Goal: Information Seeking & Learning: Learn about a topic

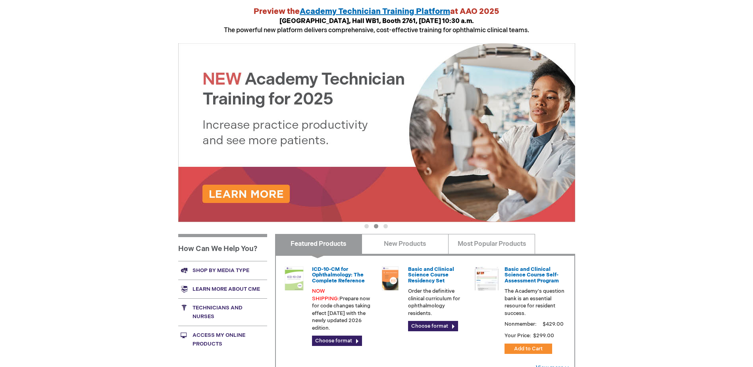
scroll to position [71, 0]
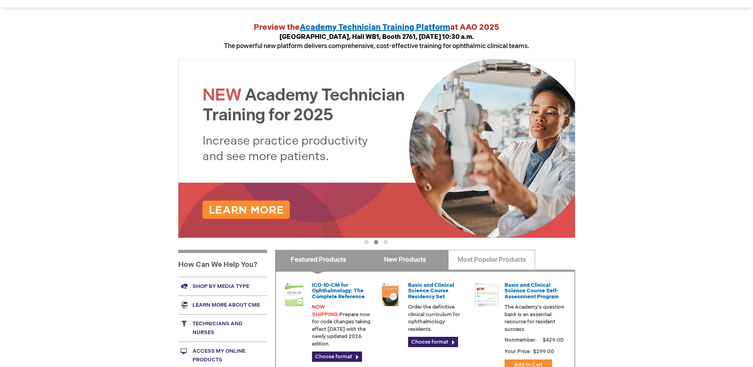
click at [433, 267] on link "New Products" at bounding box center [404, 260] width 87 height 20
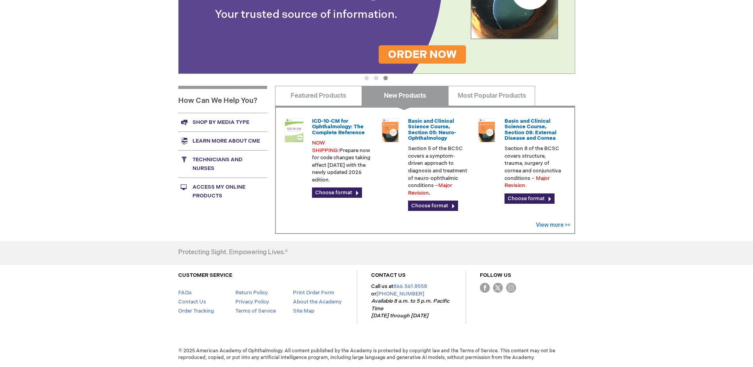
click at [218, 164] on link "Technicians and nurses" at bounding box center [222, 163] width 89 height 27
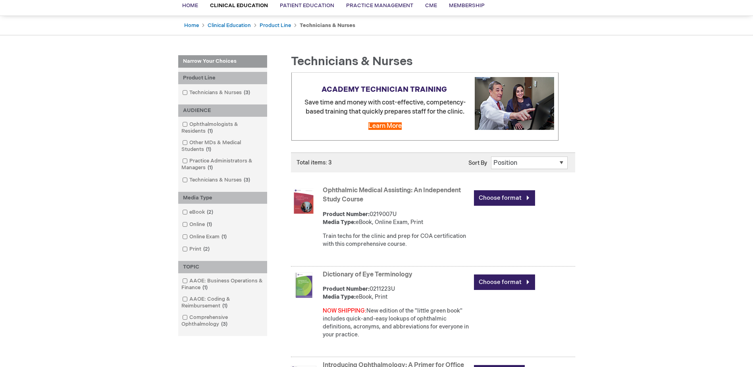
scroll to position [119, 0]
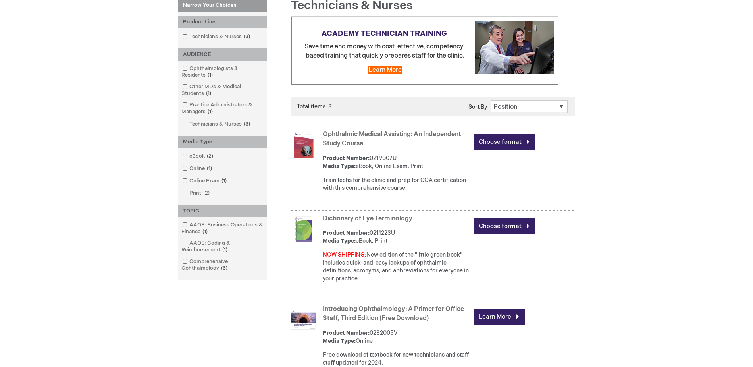
click at [431, 133] on link "Ophthalmic Medical Assisting: An Independent Study Course" at bounding box center [392, 139] width 138 height 17
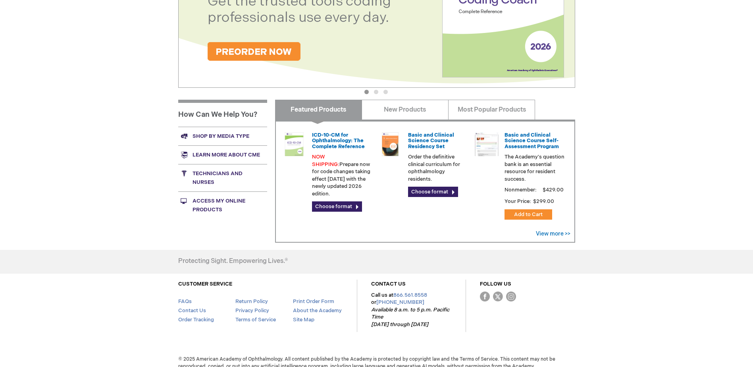
scroll to position [230, 0]
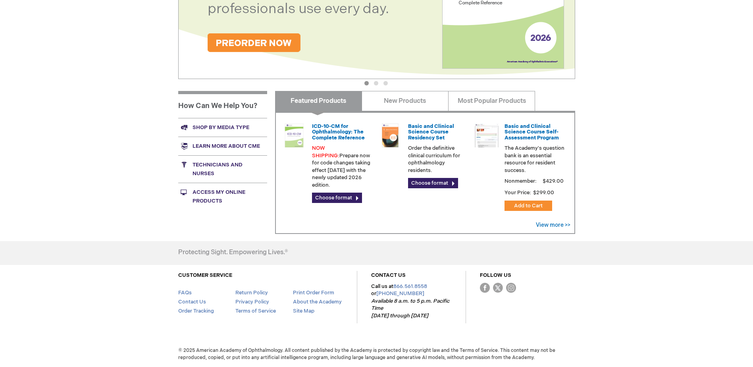
click at [227, 163] on link "Technicians and nurses" at bounding box center [222, 168] width 89 height 27
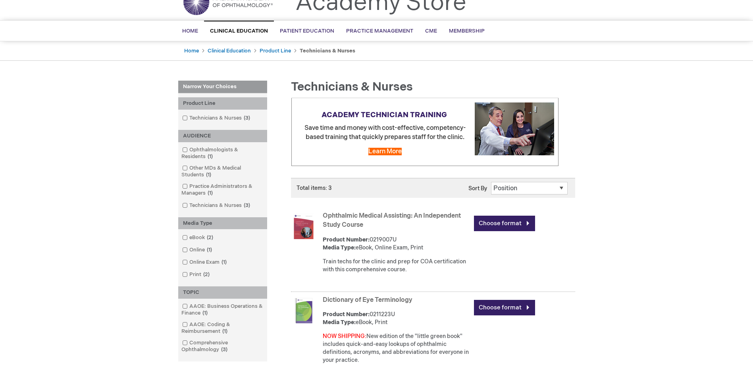
scroll to position [37, 0]
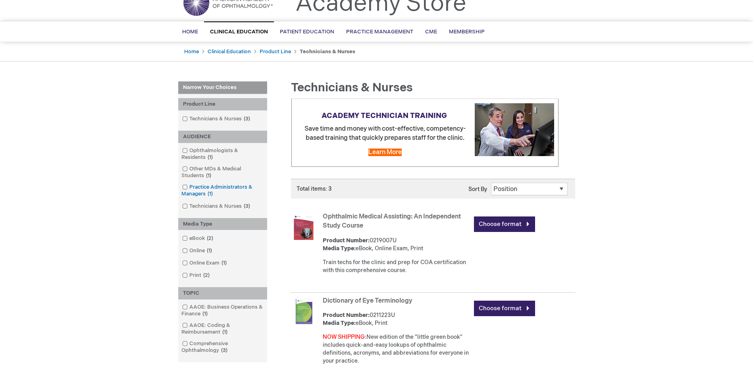
click at [231, 186] on link "Practice Administrators & Managers 1 item" at bounding box center [222, 190] width 85 height 14
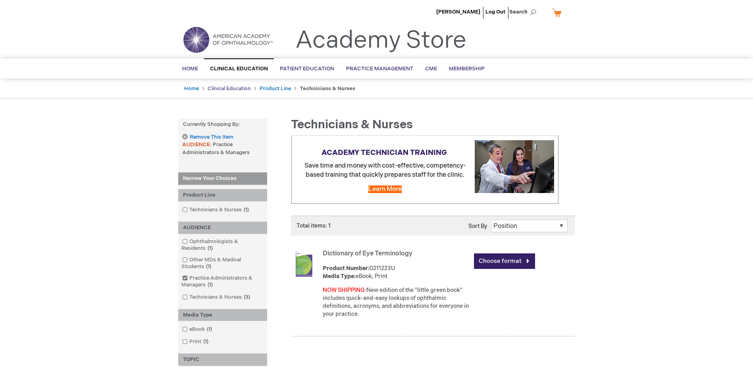
click at [236, 88] on link "Clinical Education" at bounding box center [228, 88] width 43 height 6
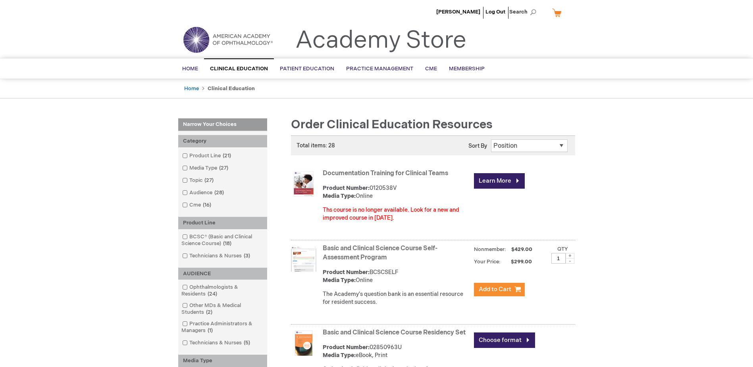
click at [416, 173] on link "Documentation Training for Clinical Teams" at bounding box center [385, 173] width 125 height 8
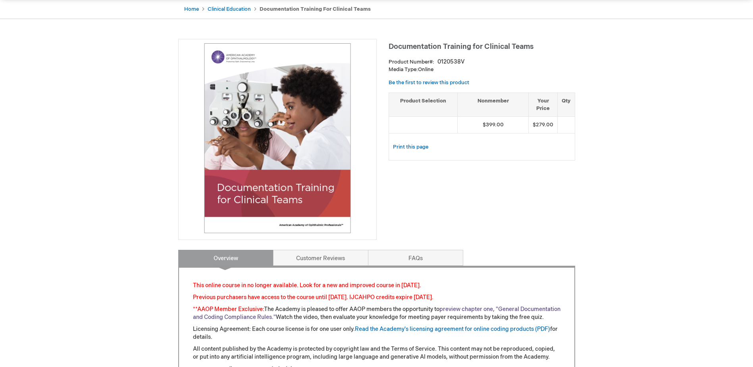
scroll to position [40, 0]
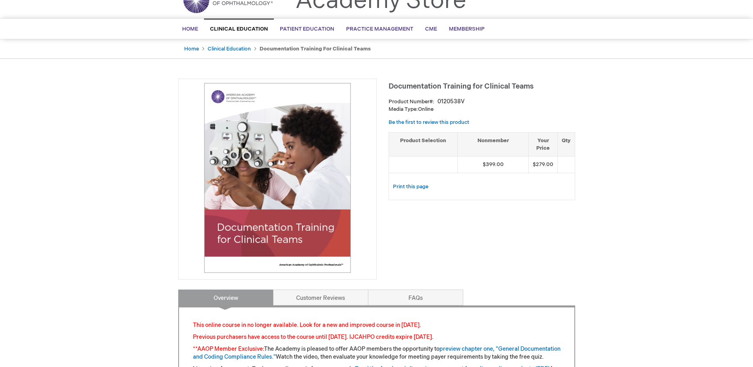
click at [646, 229] on div "Kimberly Monroe Log Out Search My Cart CLOSE RECENTLY ADDED ITEM(S) Close There…" at bounding box center [376, 339] width 753 height 759
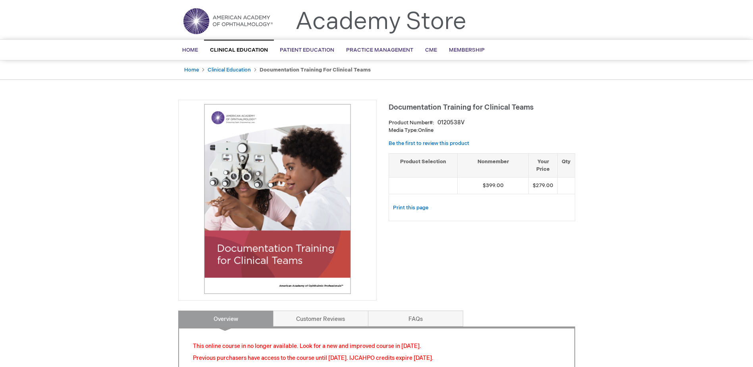
scroll to position [0, 0]
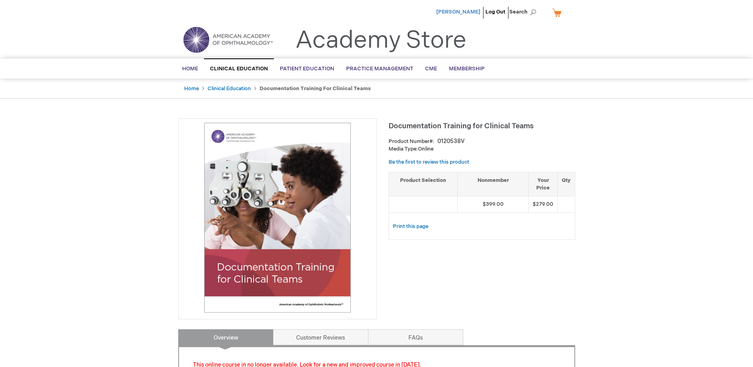
click at [474, 11] on span "Kimberly Monroe" at bounding box center [458, 12] width 44 height 6
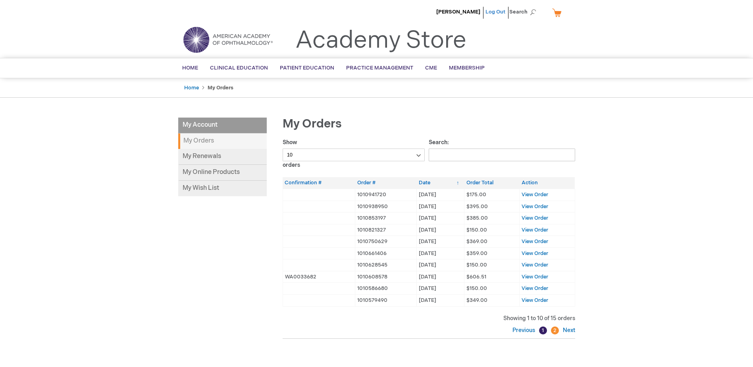
click at [502, 14] on link "Log Out" at bounding box center [495, 12] width 20 height 6
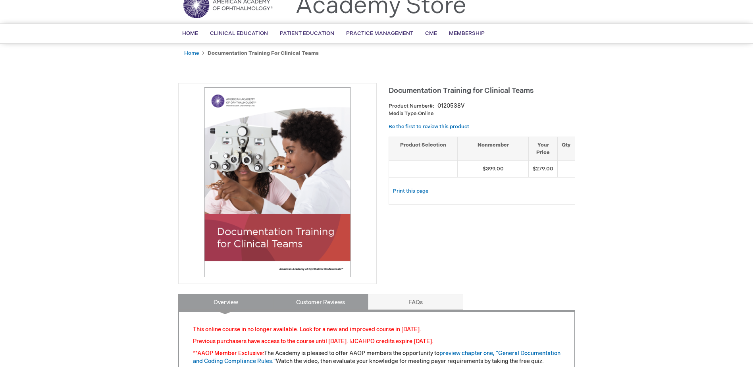
scroll to position [119, 0]
